Goal: Check status: Check status

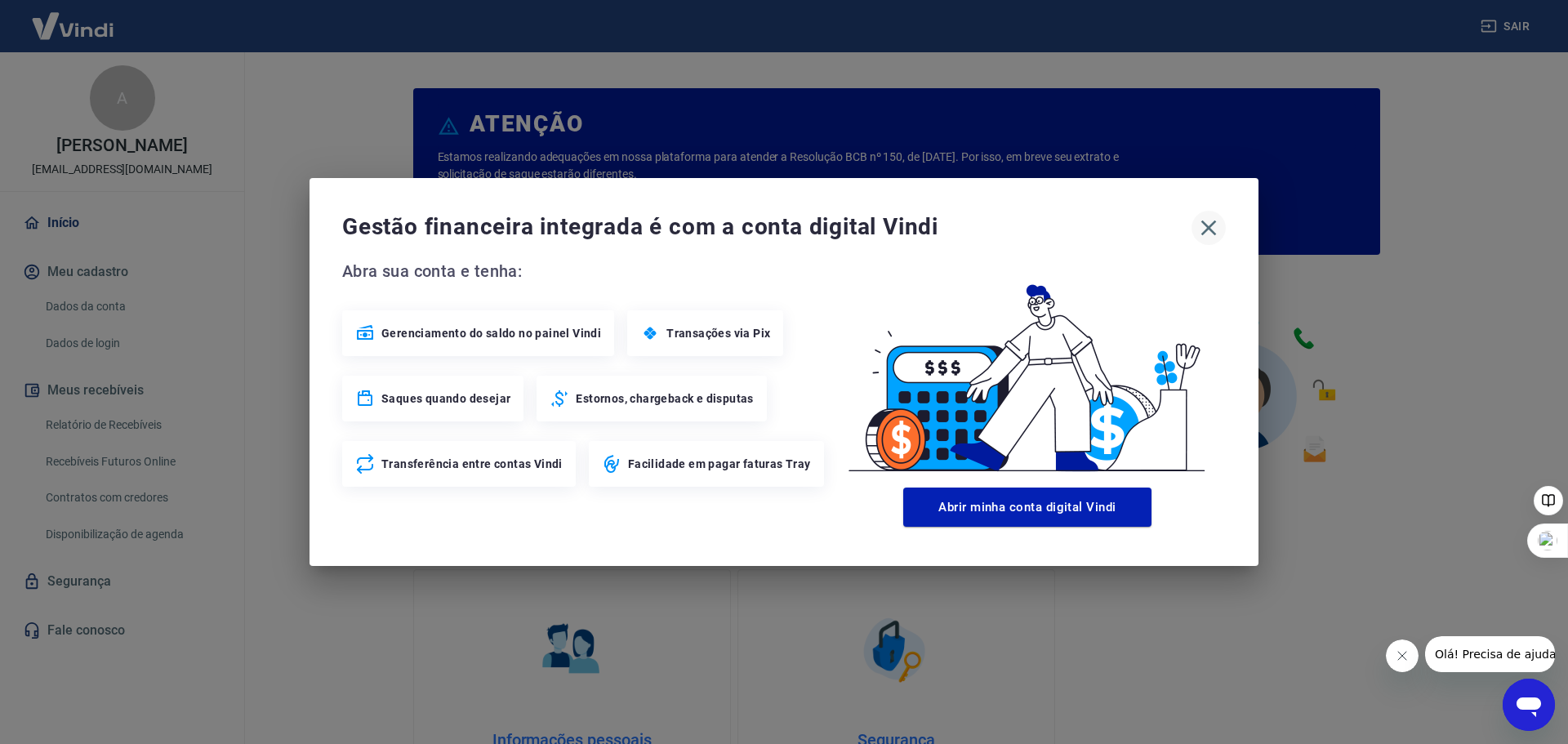
click at [1211, 230] on icon "button" at bounding box center [1209, 228] width 16 height 16
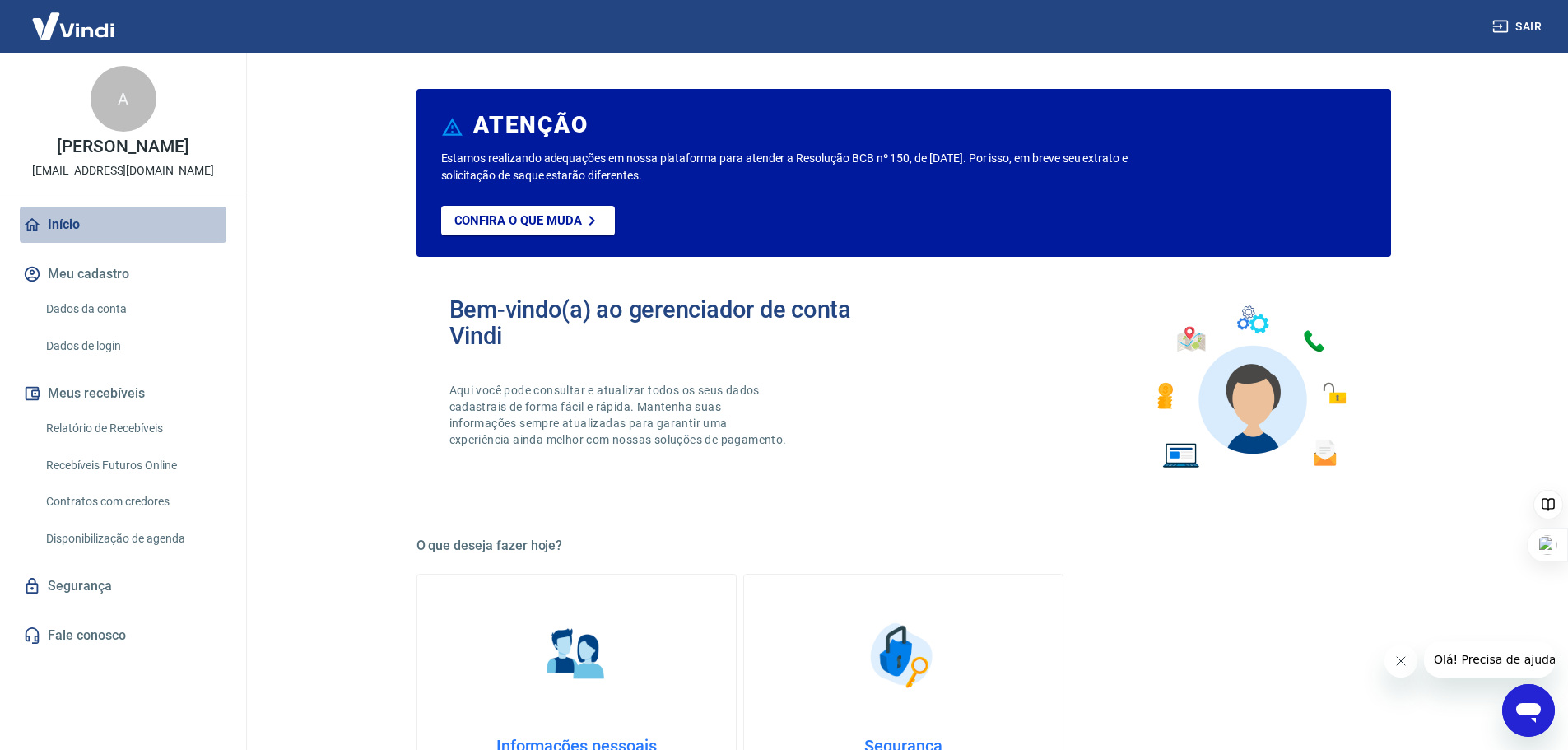
click at [60, 235] on link "Início" at bounding box center [123, 224] width 206 height 36
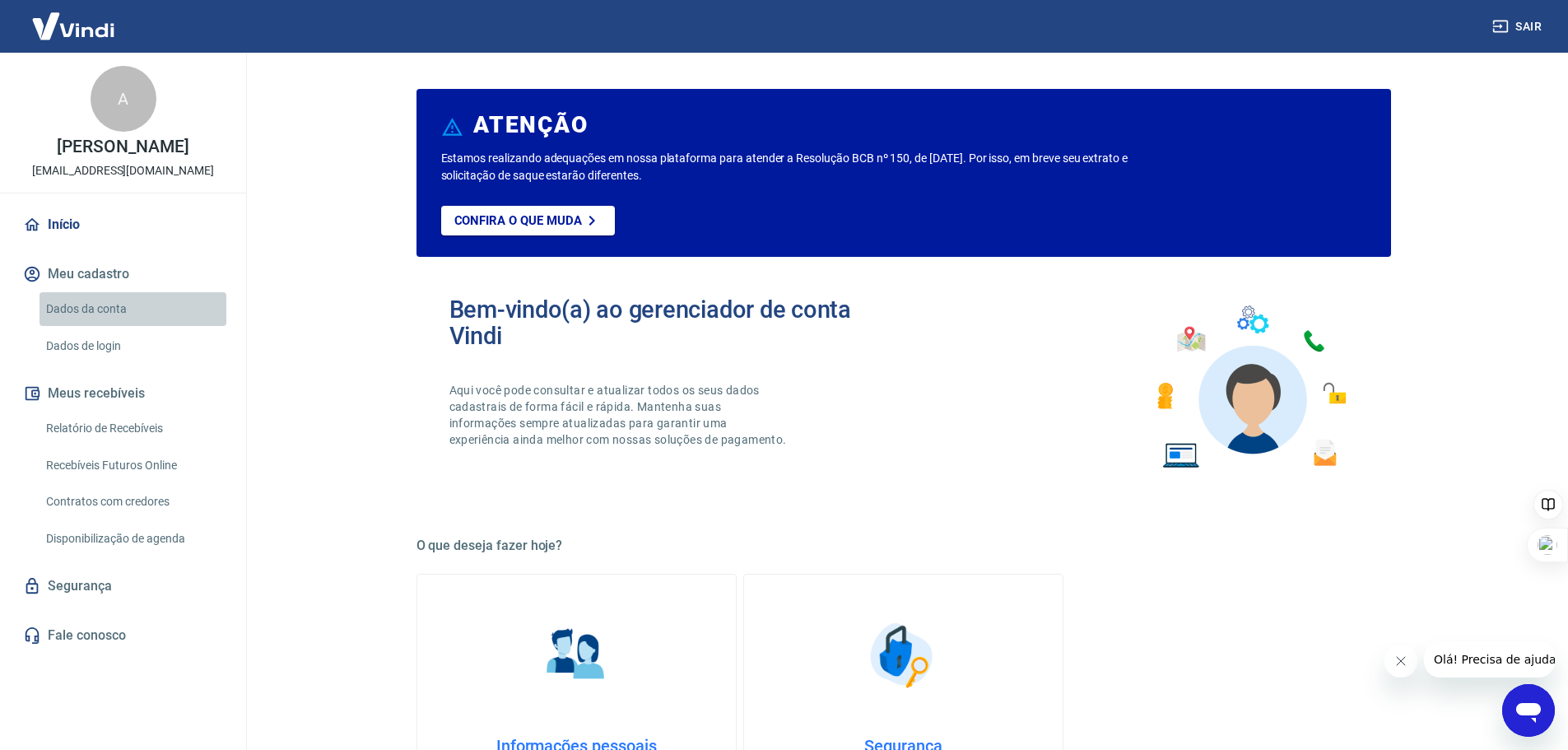
click at [97, 326] on link "Dados da conta" at bounding box center [132, 309] width 187 height 34
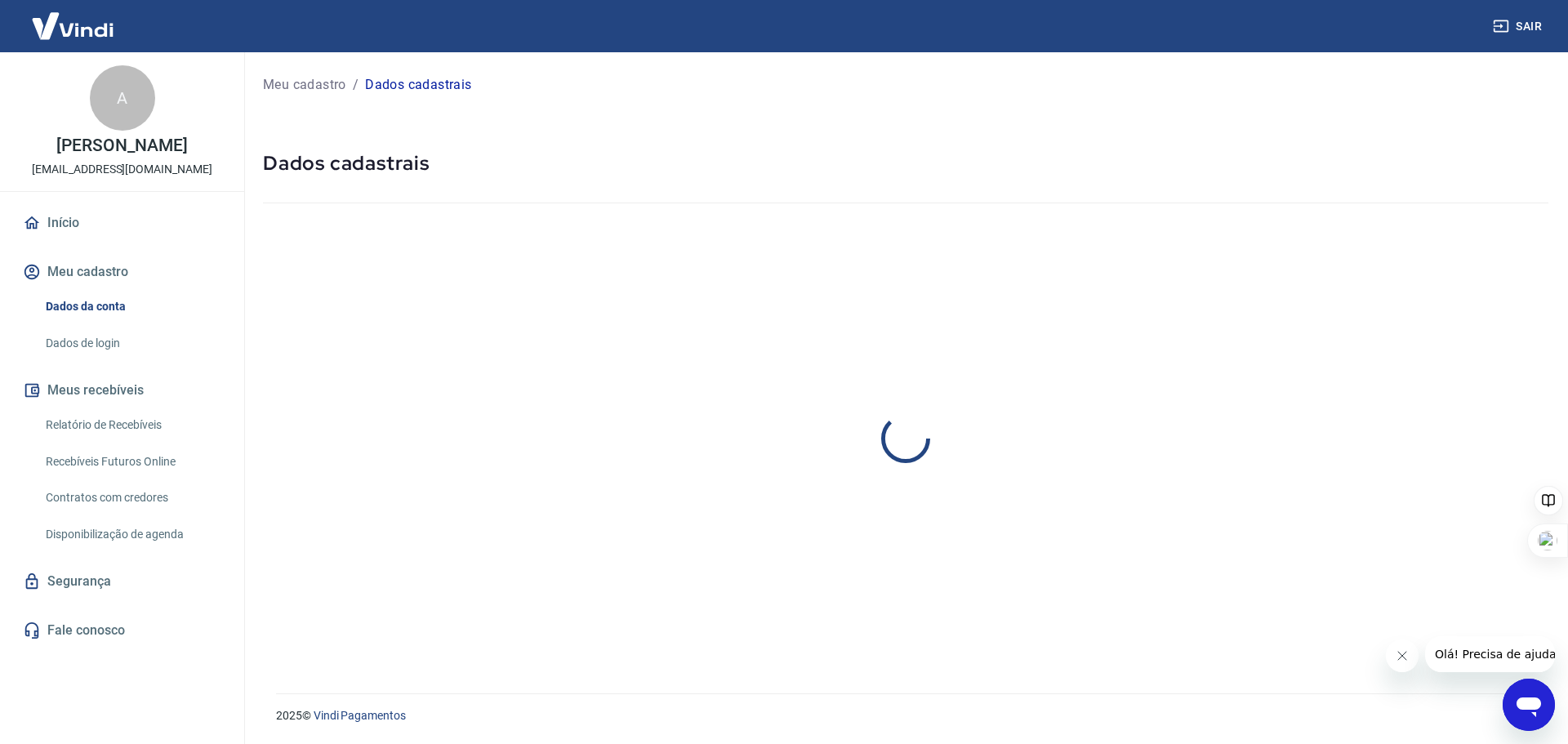
select select "SP"
select select "business"
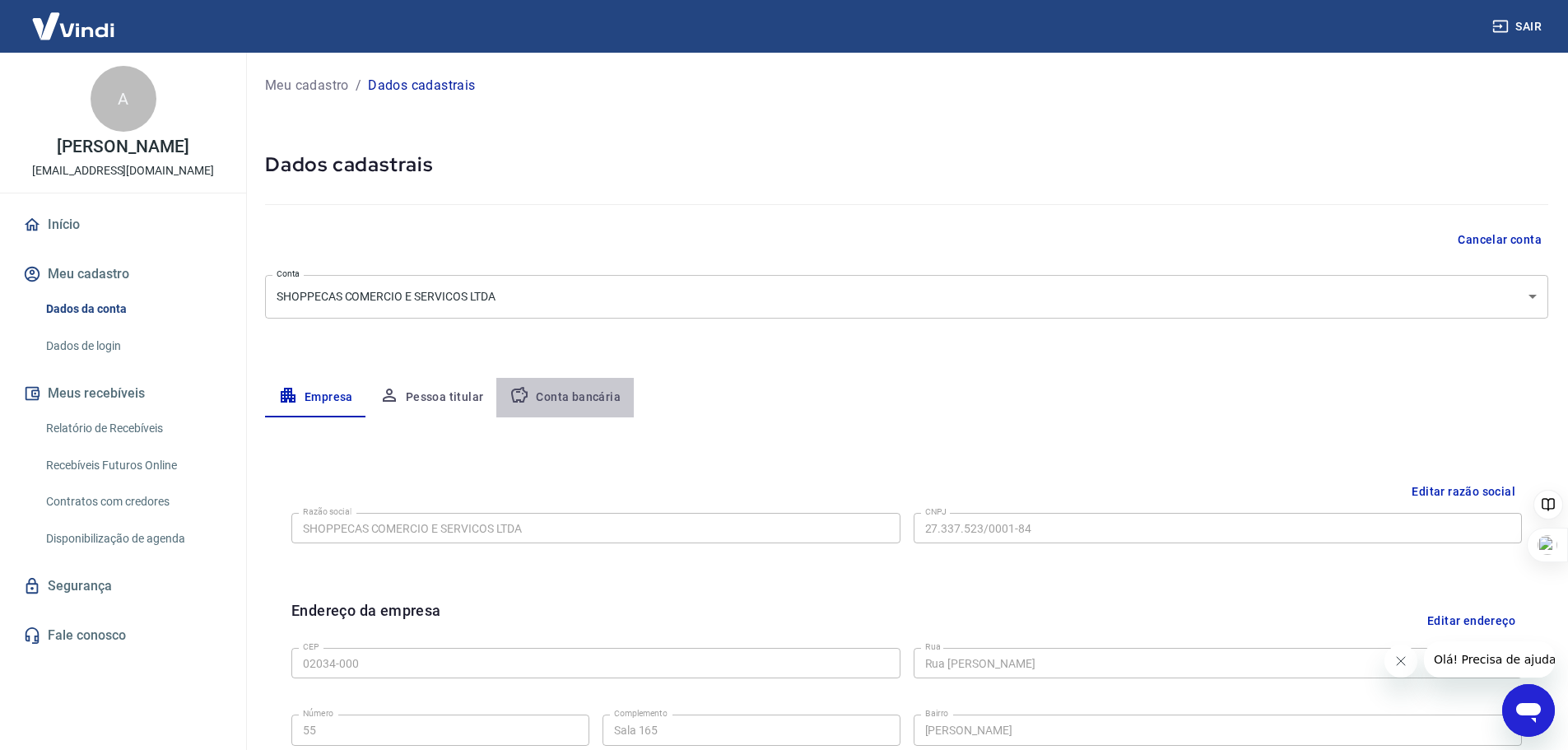
click at [595, 395] on button "Conta bancária" at bounding box center [564, 397] width 138 height 39
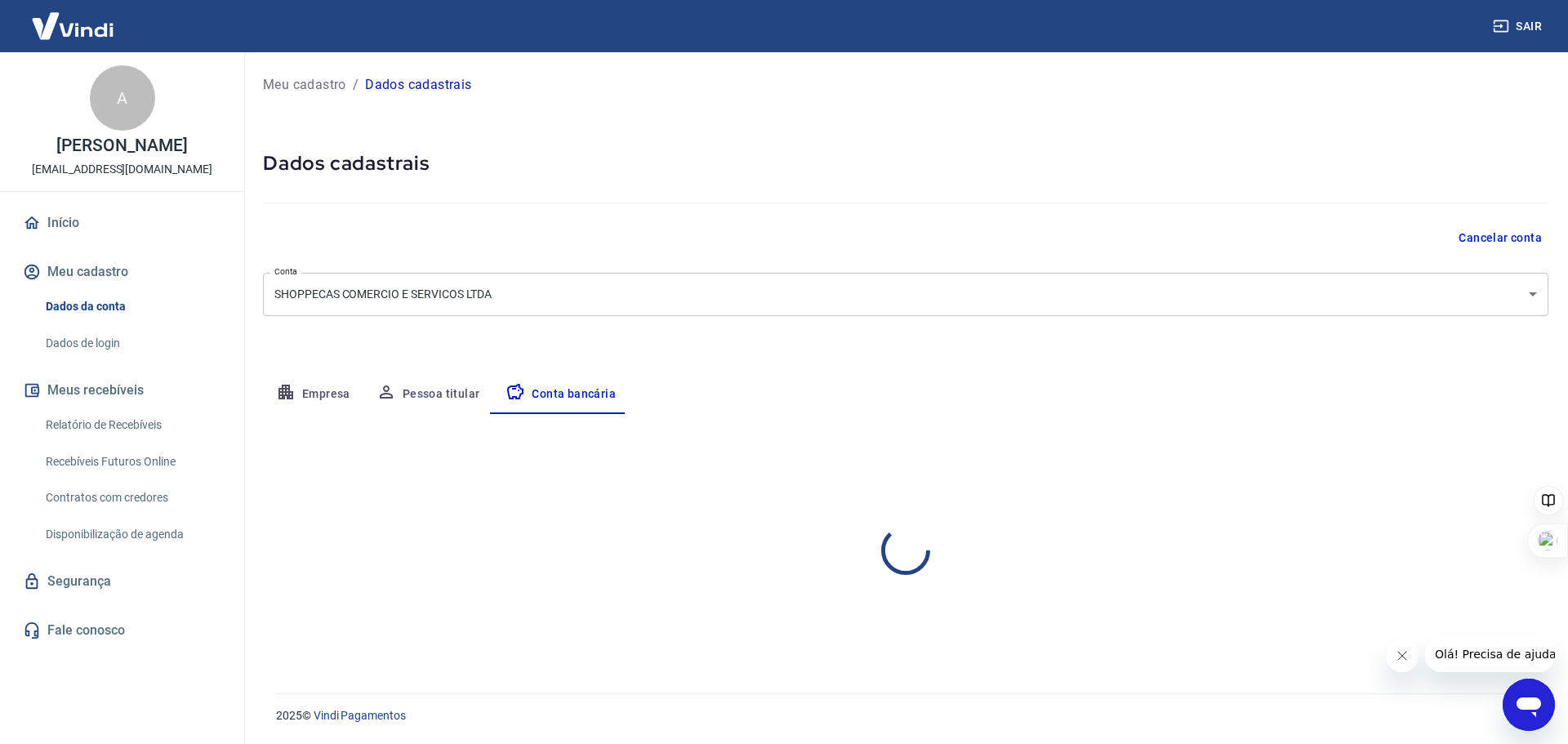
select select "1"
click at [457, 395] on button "Pessoa titular" at bounding box center [428, 394] width 130 height 39
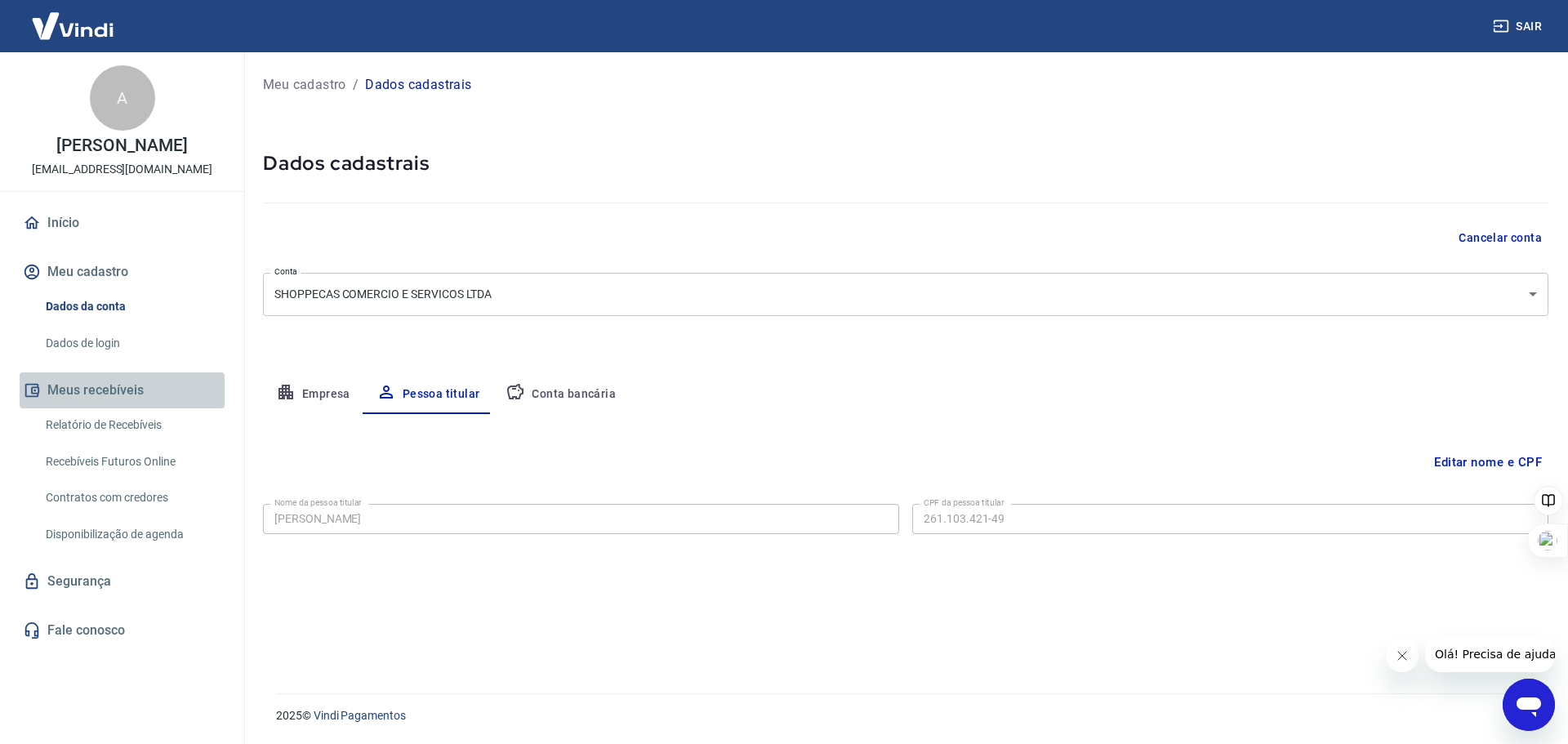
click at [114, 406] on button "Meus recebíveis" at bounding box center [122, 390] width 205 height 36
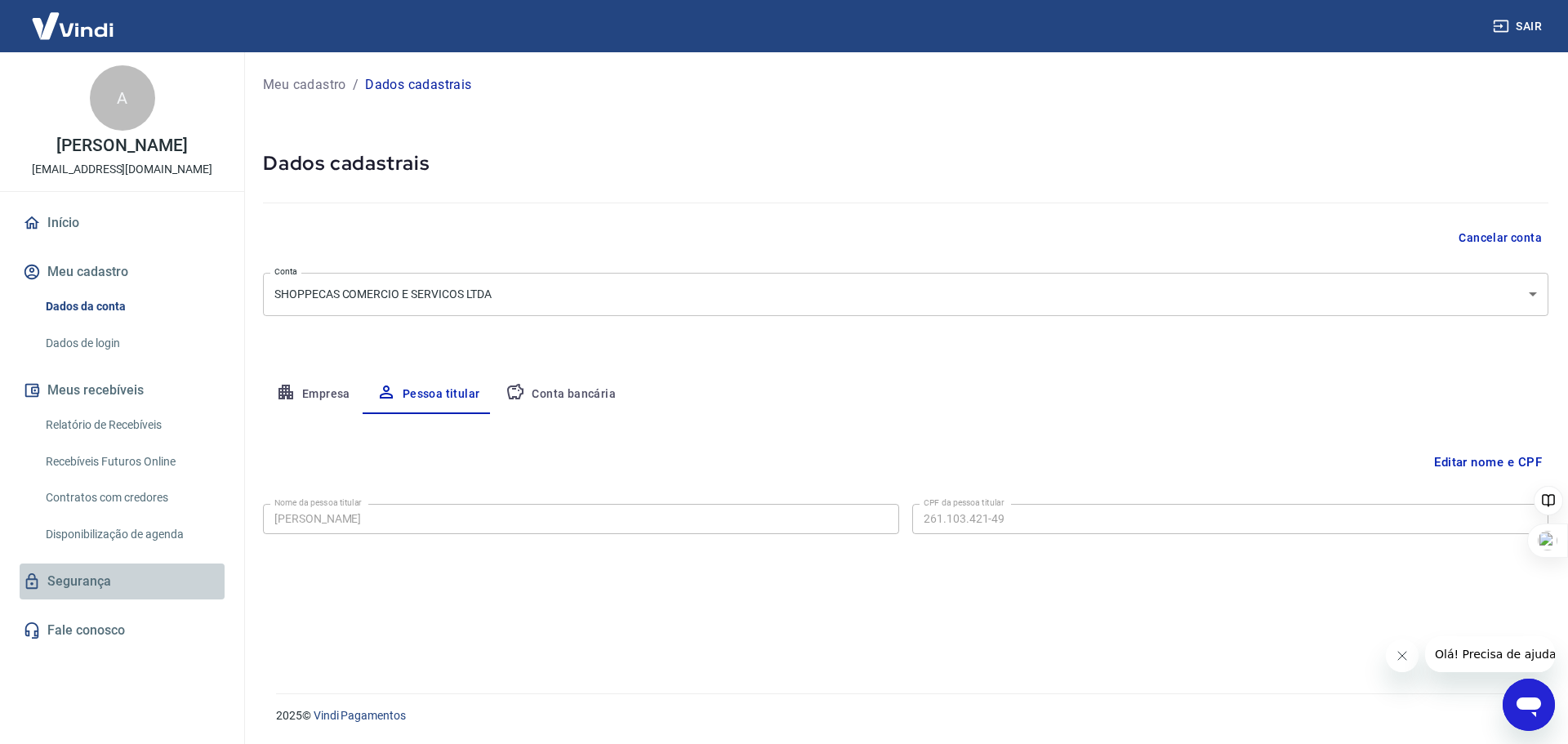
click at [86, 598] on link "Segurança" at bounding box center [122, 581] width 205 height 36
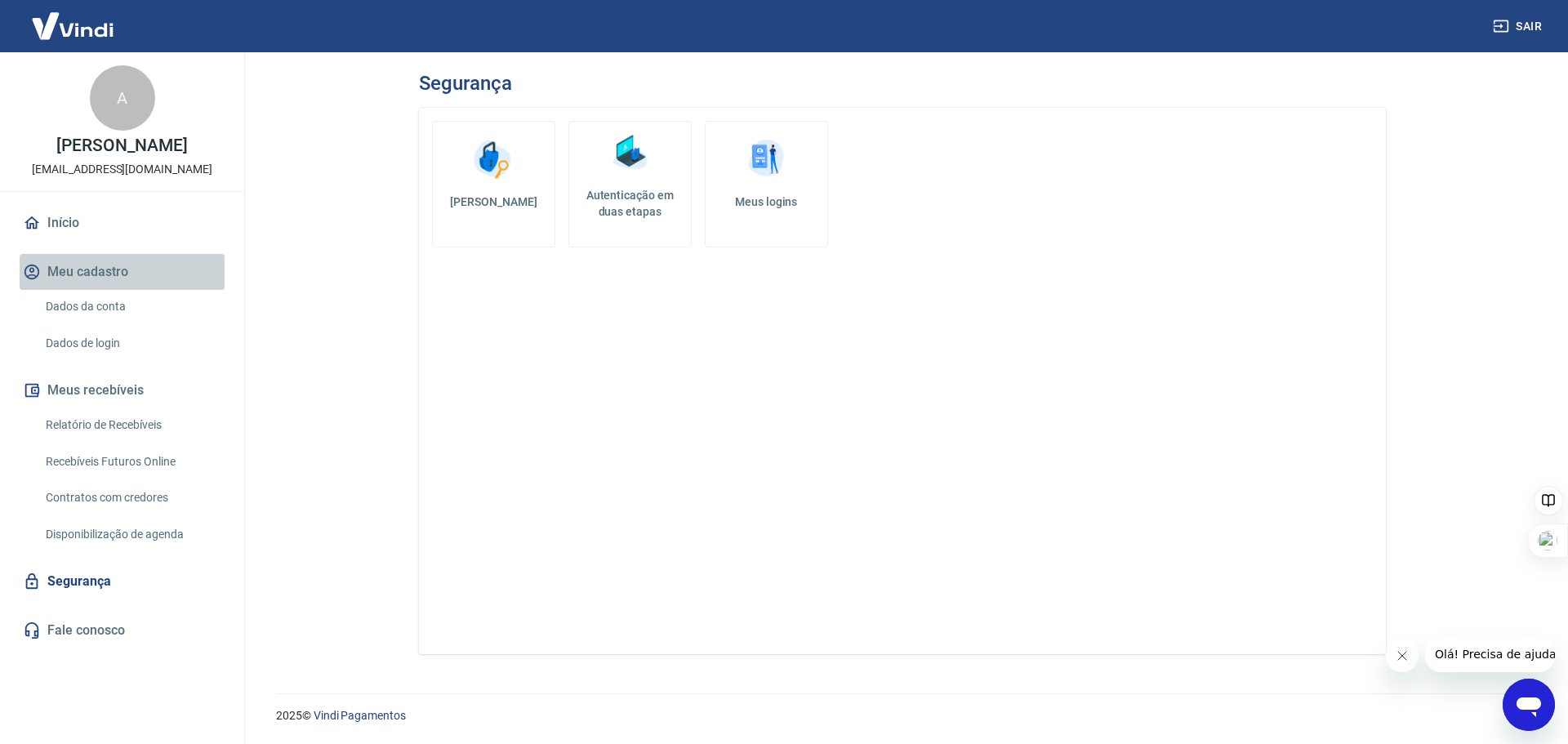
click at [41, 285] on button "Meu cadastro" at bounding box center [122, 272] width 205 height 36
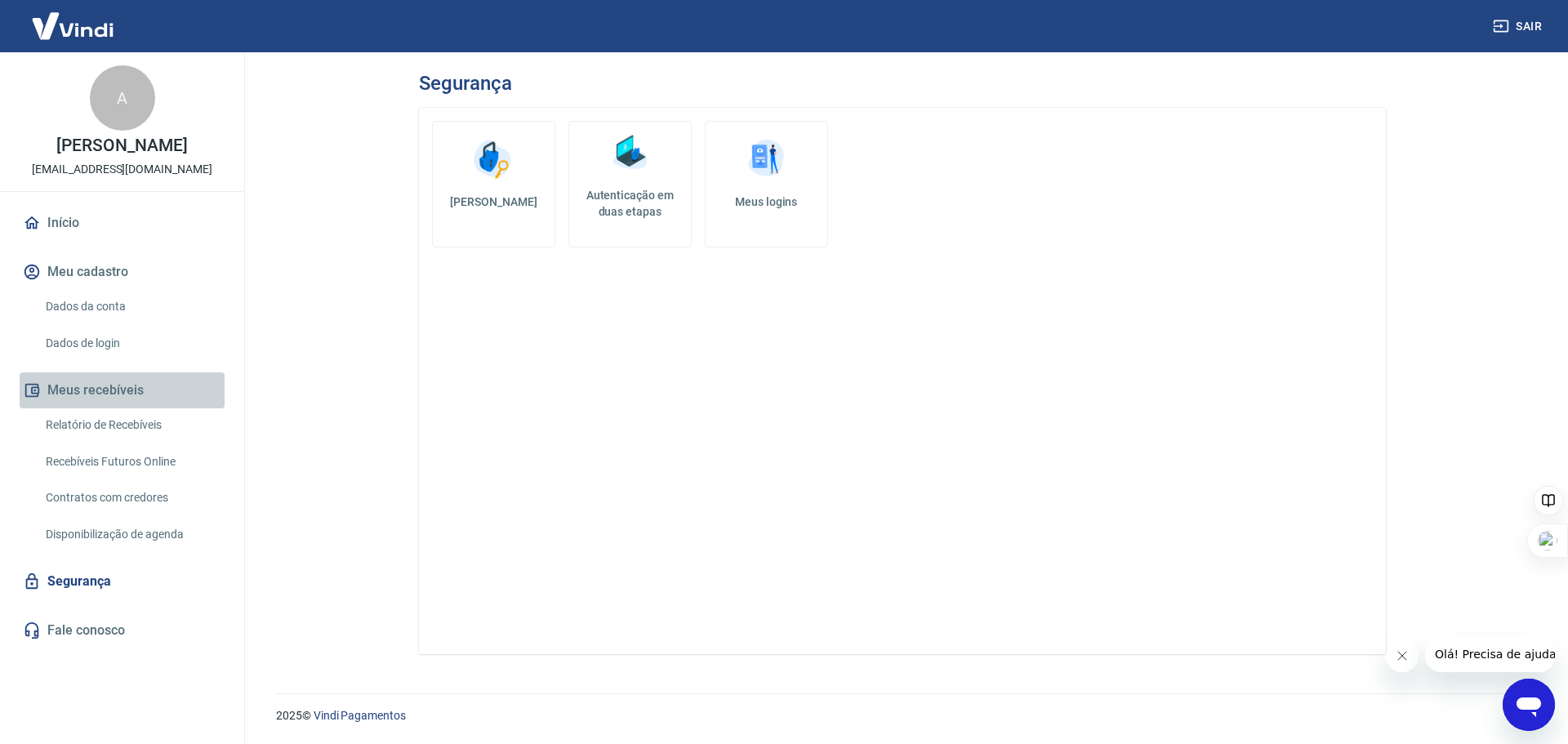
click at [118, 408] on button "Meus recebíveis" at bounding box center [122, 390] width 205 height 36
click at [113, 440] on link "Relatório de Recebíveis" at bounding box center [131, 425] width 185 height 33
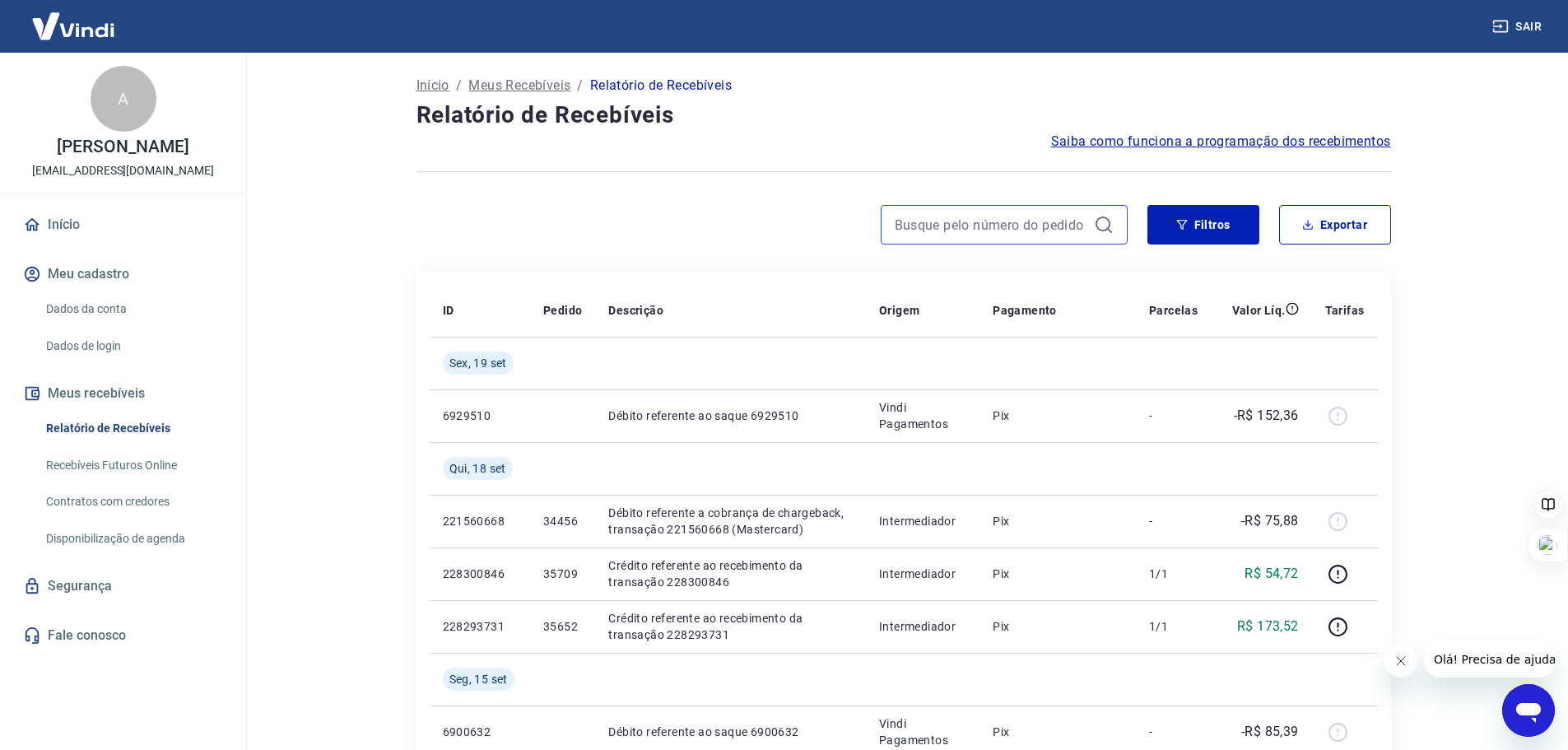
click at [1023, 216] on input at bounding box center [991, 225] width 193 height 25
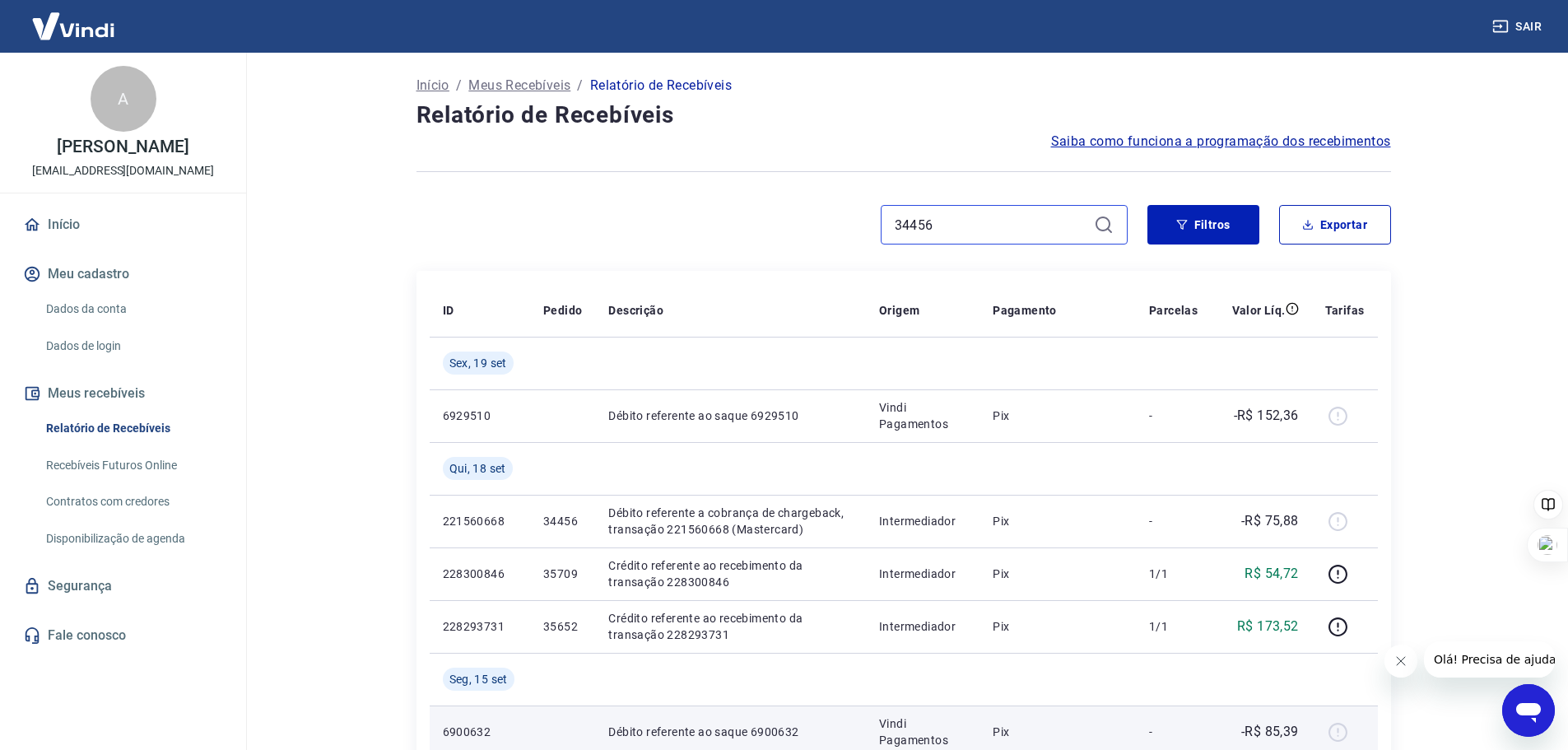
type input "34456"
